Goal: Task Accomplishment & Management: Manage account settings

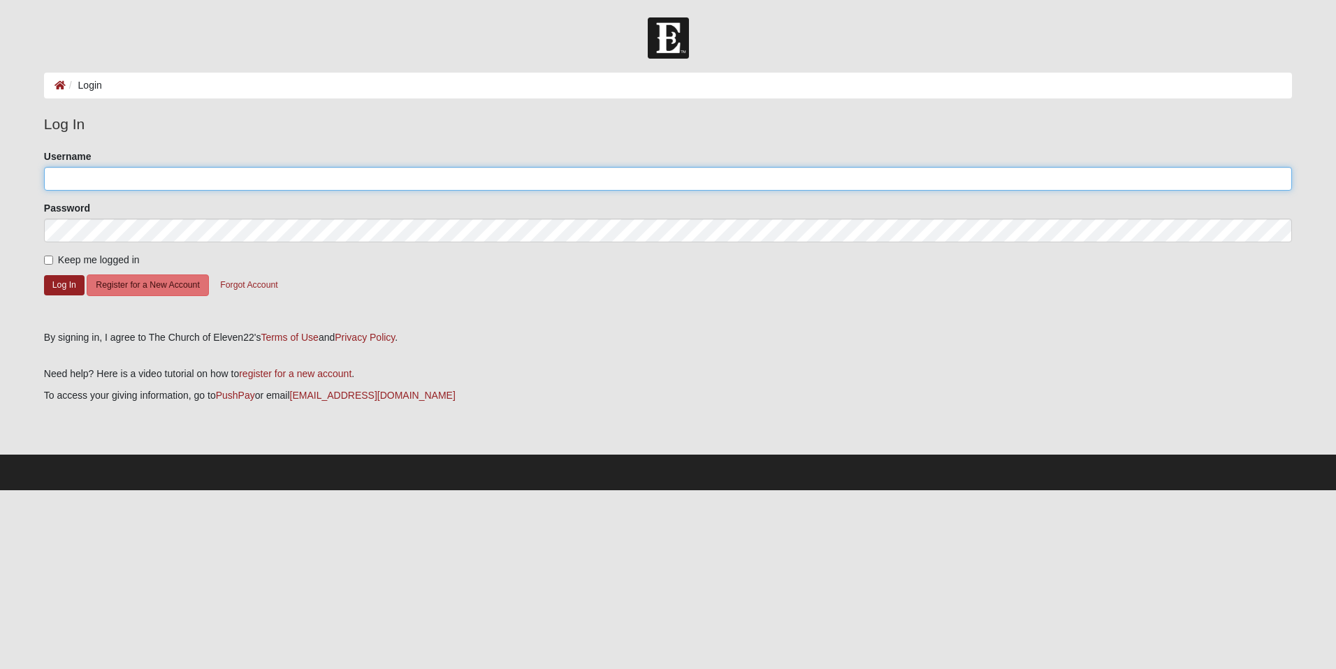
type input "hal"
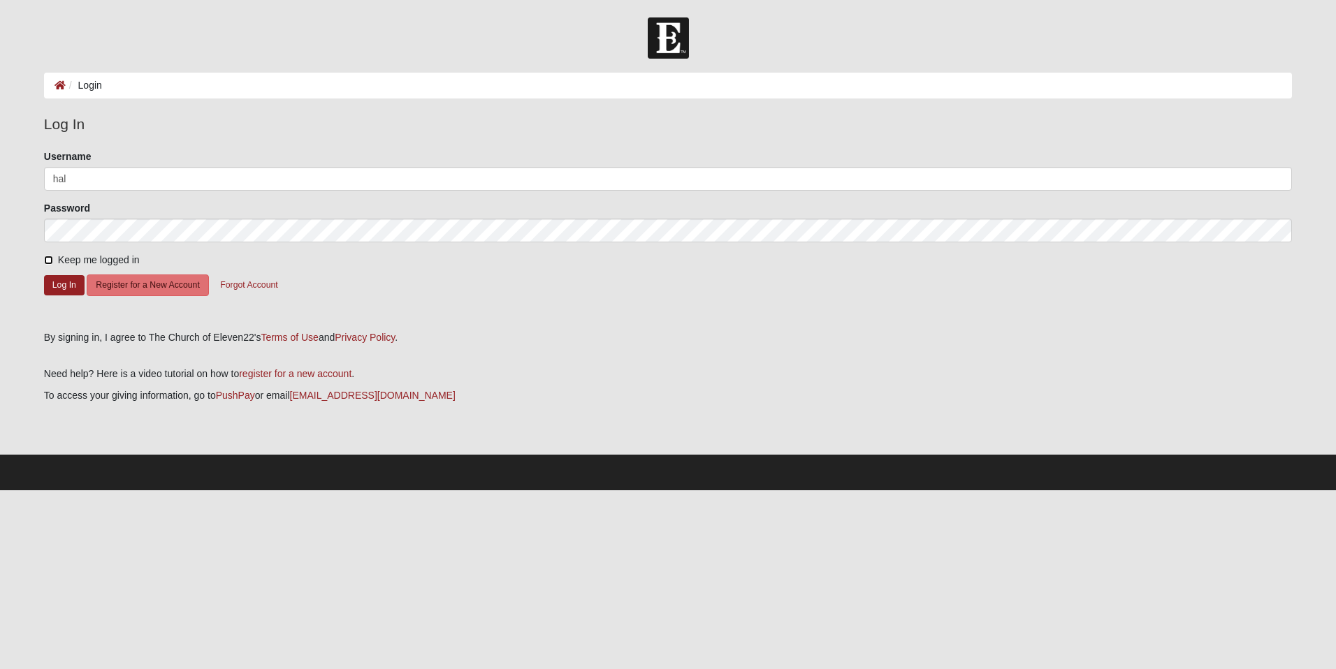
click at [48, 262] on input "Keep me logged in" at bounding box center [48, 260] width 9 height 9
checkbox input "true"
click at [63, 284] on button "Log In" at bounding box center [64, 285] width 41 height 20
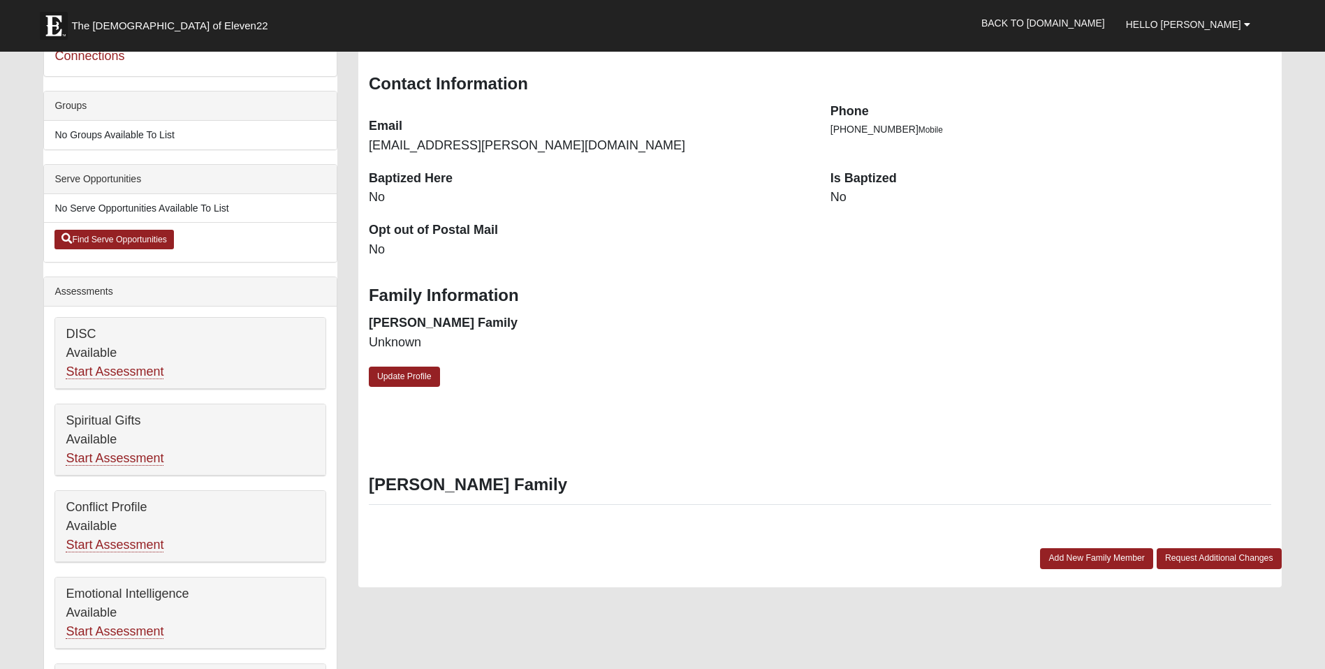
scroll to position [301, 0]
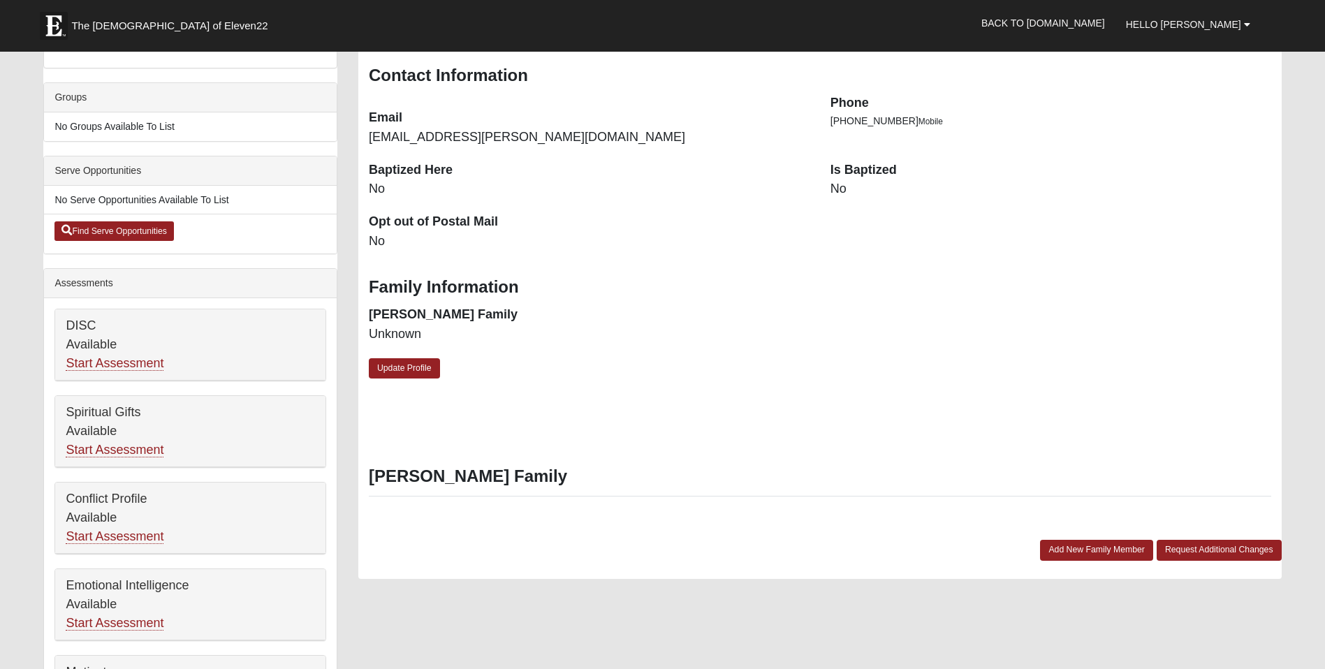
click at [831, 181] on dd "No" at bounding box center [1051, 189] width 441 height 18
click at [417, 370] on link "Update Profile" at bounding box center [404, 368] width 71 height 20
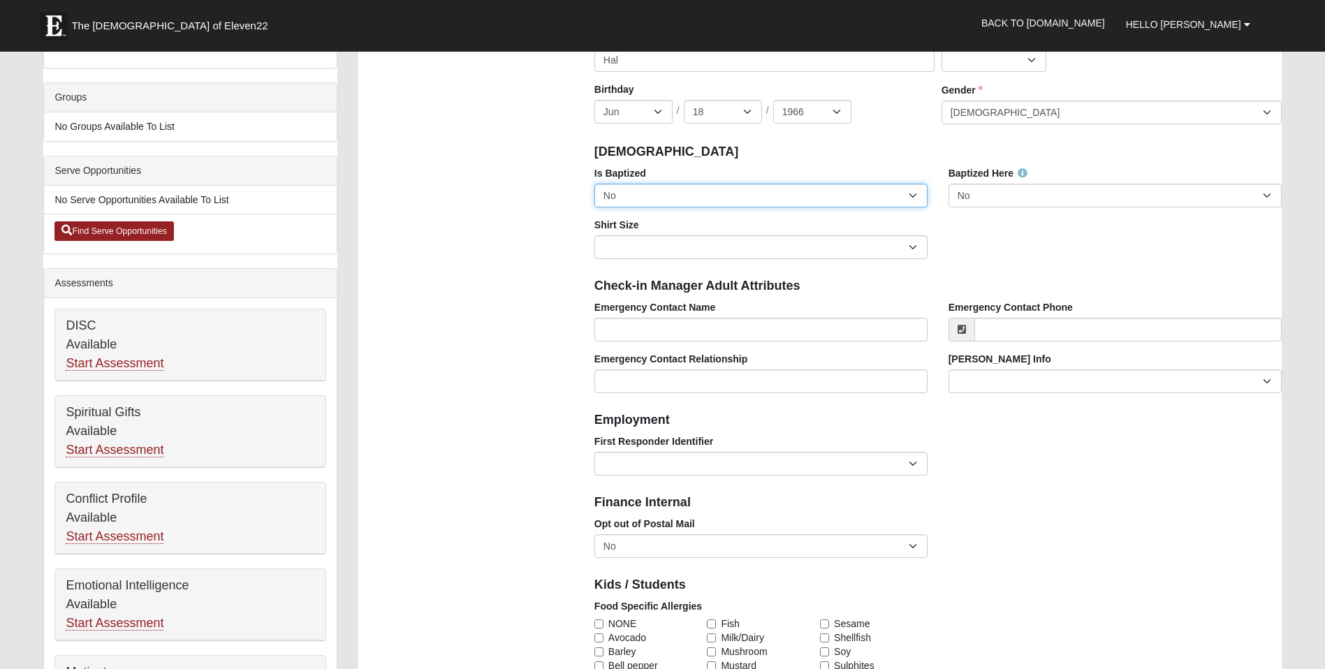
click at [679, 196] on select "No Yes" at bounding box center [761, 196] width 333 height 24
select select "True"
click at [595, 184] on select "No Yes" at bounding box center [761, 196] width 333 height 24
click at [915, 247] on select "Adult Small Adult Medium Adult Large Adult XL Adult XXL Adult 3XL Adult 4XL You…" at bounding box center [761, 247] width 333 height 24
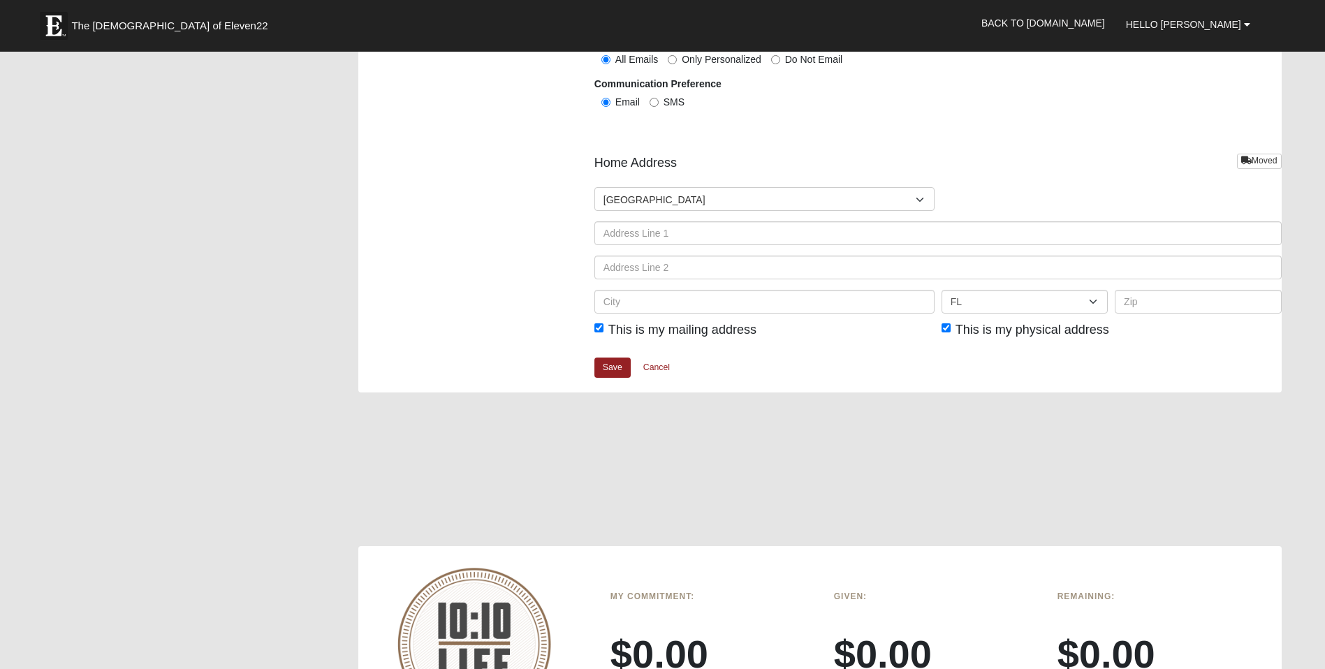
scroll to position [1606, 0]
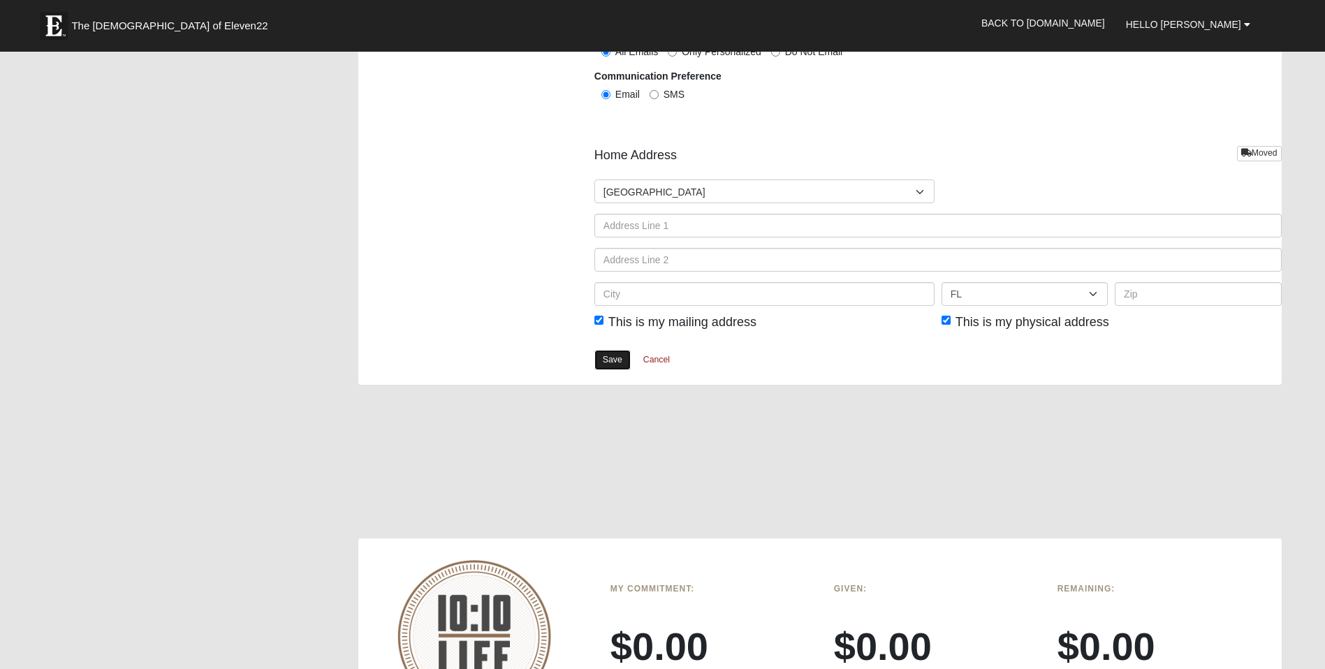
click at [619, 358] on link "Save" at bounding box center [613, 360] width 36 height 20
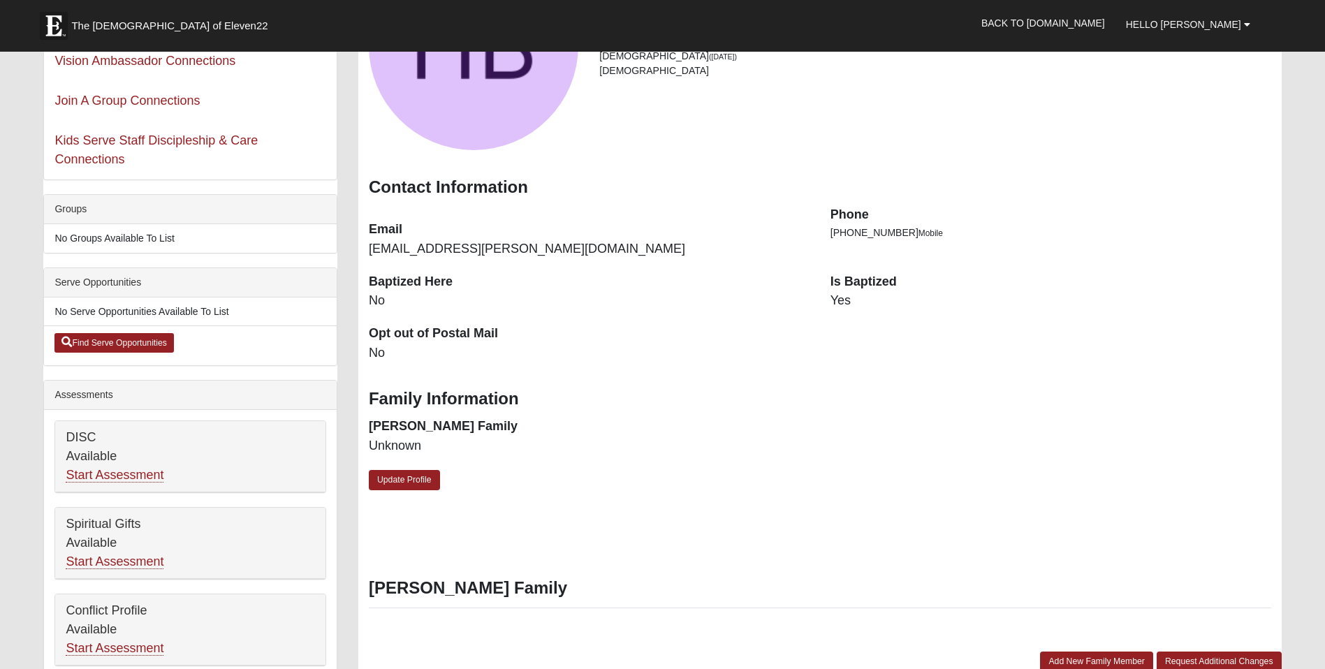
scroll to position [201, 0]
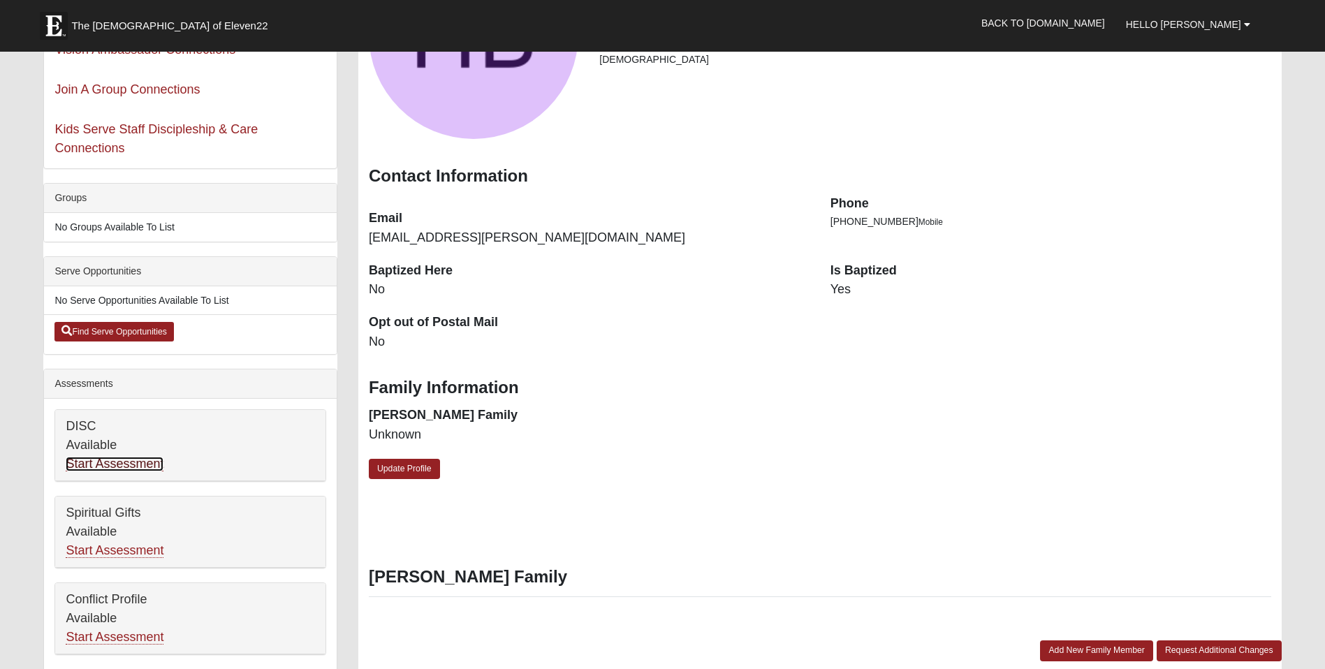
click at [115, 464] on link "Start Assessment" at bounding box center [115, 464] width 98 height 15
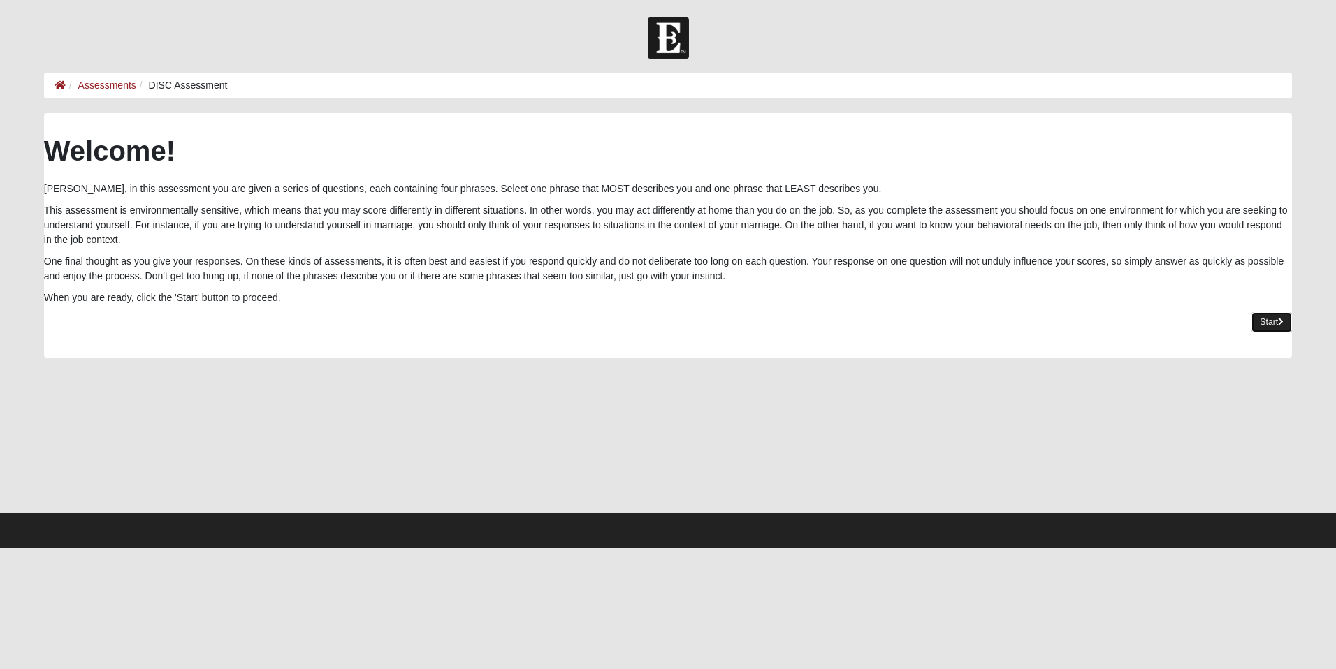
click at [1266, 322] on link "Start" at bounding box center [1271, 322] width 41 height 20
